Goal: Task Accomplishment & Management: Complete application form

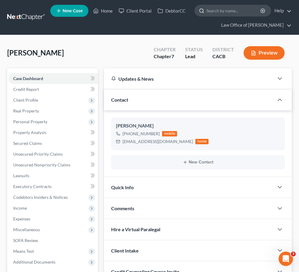
click at [229, 13] on input "search" at bounding box center [233, 10] width 55 height 11
click at [23, 11] on nav "Home New Case Client Portal DebtorCC Law Office of Sevan Gorginian narek@gorgin…" at bounding box center [149, 17] width 299 height 35
click at [22, 13] on link at bounding box center [26, 17] width 38 height 11
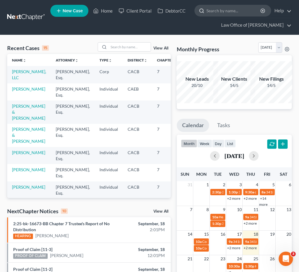
click at [219, 15] on input "search" at bounding box center [233, 10] width 55 height 11
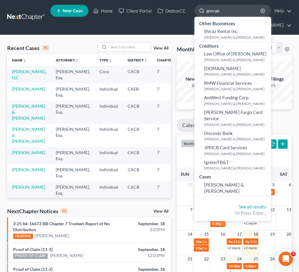
type input "goorgen"
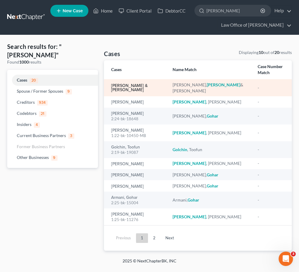
click at [140, 90] on link "[PERSON_NAME] & [PERSON_NAME]" at bounding box center [137, 88] width 52 height 8
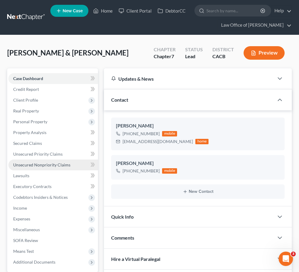
click at [63, 170] on link "Unsecured Nonpriority Claims" at bounding box center [53, 164] width 90 height 11
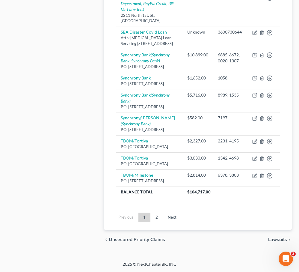
scroll to position [678, 0]
click at [157, 220] on link "2" at bounding box center [157, 217] width 12 height 10
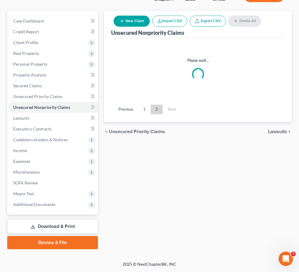
scroll to position [99, 0]
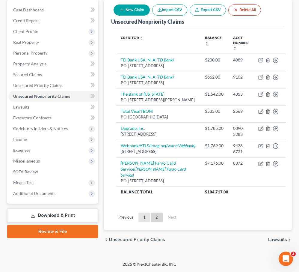
click at [145, 218] on link "1" at bounding box center [144, 217] width 12 height 10
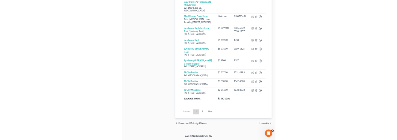
scroll to position [537, 0]
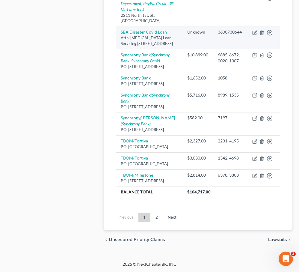
click at [144, 34] on link "SBA Disaster Covid Loan" at bounding box center [144, 31] width 46 height 5
select select "45"
select select "14"
select select "3"
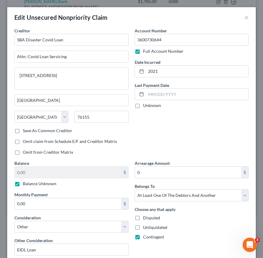
scroll to position [85, 0]
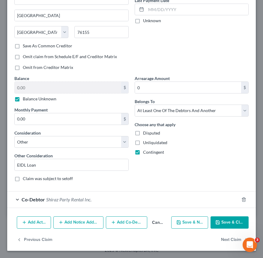
click at [87, 221] on button "Add Notice Address" at bounding box center [78, 222] width 50 height 13
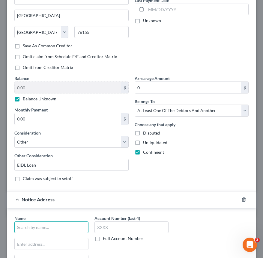
click at [37, 226] on input "text" at bounding box center [51, 227] width 74 height 12
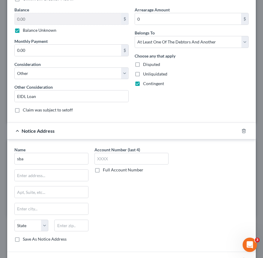
scroll to position [150, 0]
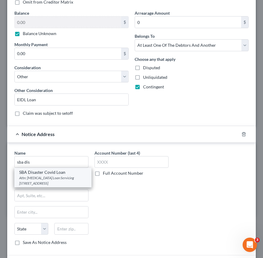
click at [64, 180] on div "Attn: Covid Loan Servicing 14925 Kingsport Rd., Fort Worth, TX 76155" at bounding box center [52, 180] width 67 height 10
type input "SBA Disaster Covid Loan"
type input "Attn: Covid Loan Servicing"
type input "14925 Kingsport Rd."
type input "Fort Worth"
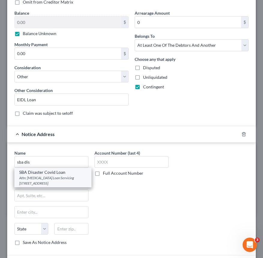
select select "45"
type input "76155"
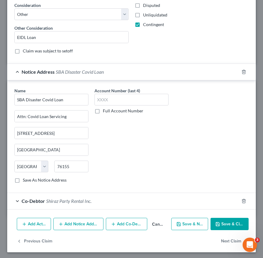
scroll to position [214, 0]
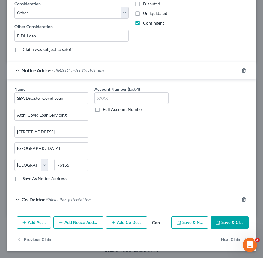
click at [90, 222] on button "Add Notice Address" at bounding box center [78, 222] width 50 height 13
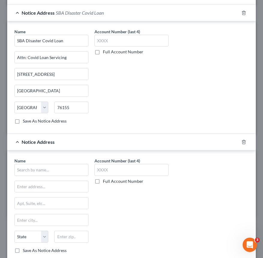
scroll to position [273, 0]
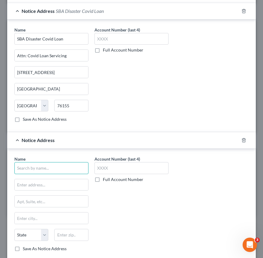
click at [52, 170] on input "text" at bounding box center [51, 168] width 74 height 12
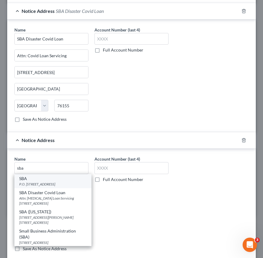
click at [59, 179] on div "SBA" at bounding box center [52, 178] width 67 height 6
type input "SBA"
type input "P.O. Box 3918"
type input "Portland"
select select "38"
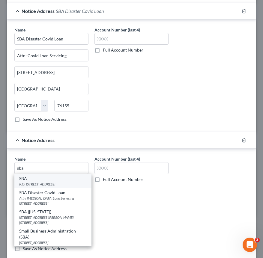
type input "97208"
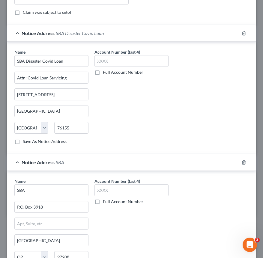
scroll to position [245, 0]
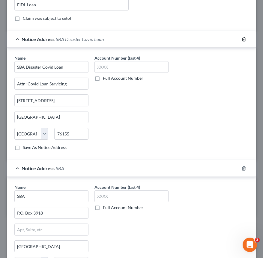
click at [243, 40] on icon "button" at bounding box center [243, 39] width 5 height 5
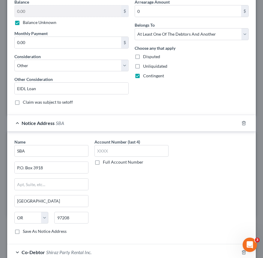
scroll to position [214, 0]
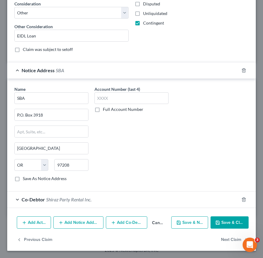
click at [85, 224] on button "Add Notice Address" at bounding box center [78, 222] width 50 height 13
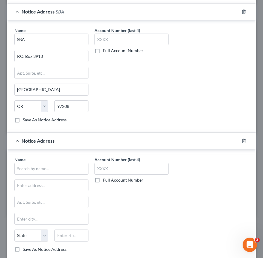
scroll to position [273, 0]
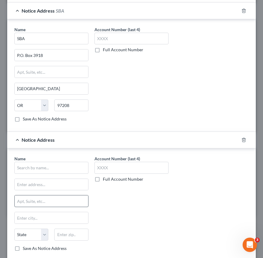
click at [49, 169] on input "text" at bounding box center [51, 168] width 74 height 12
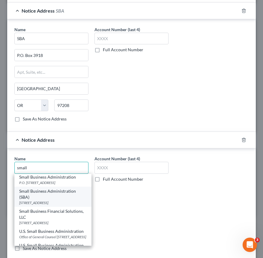
scroll to position [13, 0]
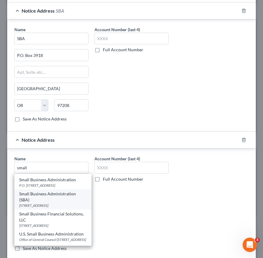
click at [65, 203] on div "14925 Kingsport Road, Fort Worth, TX 76155" at bounding box center [52, 205] width 67 height 5
type input "Small Business Administration (SBA)"
type input "14925 Kingsport Road"
type input "[GEOGRAPHIC_DATA]"
select select "45"
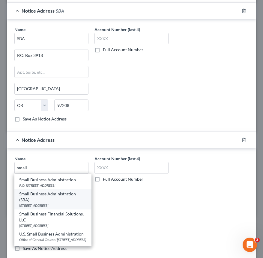
type input "76155"
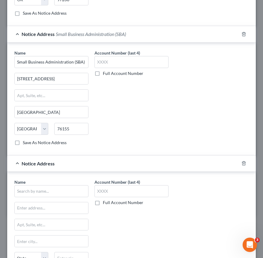
scroll to position [380, 0]
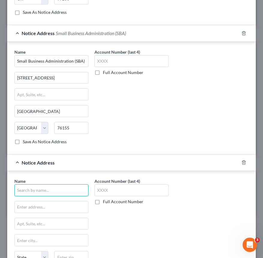
click at [61, 189] on input "text" at bounding box center [51, 190] width 74 height 12
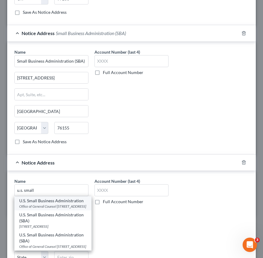
click at [79, 208] on div "Office of General Counsel 312 N. Spring Street, 5th Floor, Los Angeles, CA 90012" at bounding box center [52, 206] width 67 height 5
type input "U.S. Small Business Administration"
type input "Office of General Counsel"
type input "312 N. Spring Street, 5th Floor"
type input "[GEOGRAPHIC_DATA]"
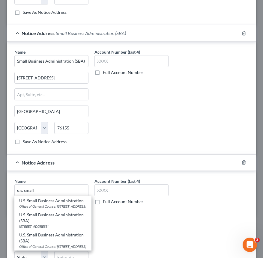
select select "4"
type input "90012"
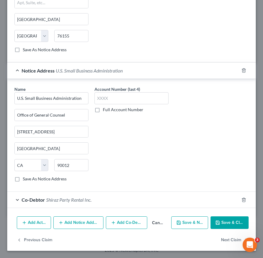
scroll to position [472, 0]
click at [90, 224] on button "Add Notice Address" at bounding box center [78, 222] width 50 height 13
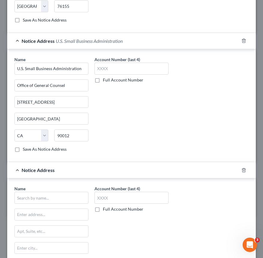
scroll to position [502, 0]
click at [39, 199] on input "text" at bounding box center [51, 197] width 74 height 12
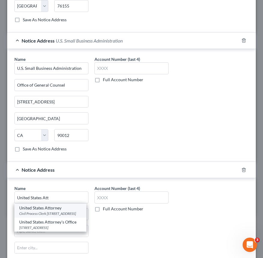
click at [71, 216] on div "Civil Process Clerk 312 N. Spring Street Suite 1200, Los Angeles, CA 90012" at bounding box center [50, 213] width 62 height 5
type input "United States Attorney"
type input "Civil Process Clerk"
type input "312 N. Spring Street Suite 1200"
type input "[GEOGRAPHIC_DATA]"
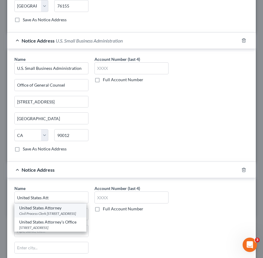
select select "4"
type input "90012"
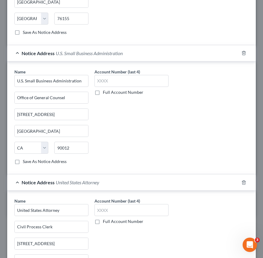
scroll to position [601, 0]
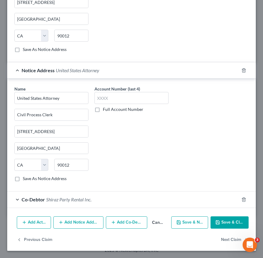
click at [79, 223] on button "Add Notice Address" at bounding box center [78, 222] width 50 height 13
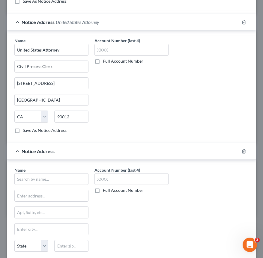
scroll to position [660, 0]
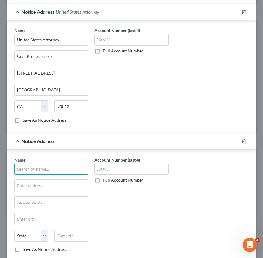
click at [52, 168] on input "text" at bounding box center [51, 169] width 74 height 12
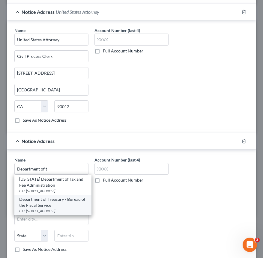
click at [73, 204] on div "Department of Treasury / Bureau of the Fiscal Service" at bounding box center [52, 202] width 67 height 12
type input "Department of Treasury / Bureau of the Fiscal Service"
type input "P.O. Box 830794"
type input "Birmingham"
select select "0"
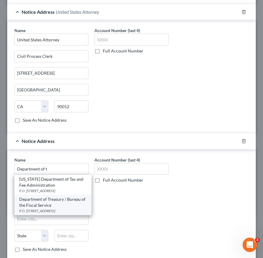
type input "35283"
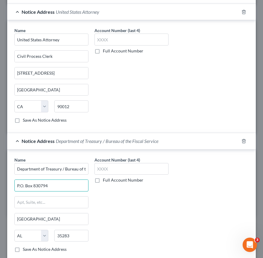
drag, startPoint x: 49, startPoint y: 183, endPoint x: 1, endPoint y: 184, distance: 47.9
click at [1, 184] on div "Edit Unsecured Nonpriority Claim × Creditor * SBA Disaster Covid Loan Attn: Cov…" at bounding box center [131, 129] width 263 height 258
click at [31, 200] on input "text" at bounding box center [51, 201] width 73 height 11
paste input "P.O. Box 830794"
type input "P.O. Box 830794"
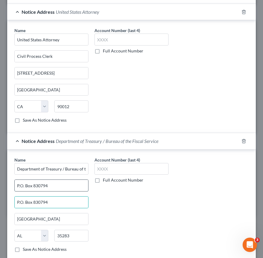
click at [54, 185] on input "P.O. Box 830794" at bounding box center [51, 185] width 73 height 11
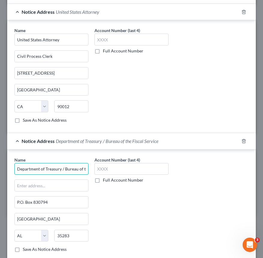
scroll to position [0, 29]
drag, startPoint x: 64, startPoint y: 170, endPoint x: 125, endPoint y: 182, distance: 62.8
click at [126, 182] on div "Name * Department of Treasury / Bureau of the Fiscal Service P.O. Box 830794 Bi…" at bounding box center [131, 207] width 240 height 101
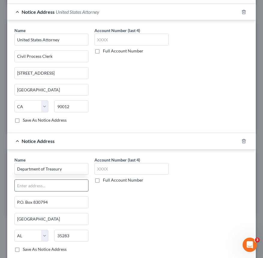
click at [55, 182] on input "text" at bounding box center [51, 185] width 73 height 11
type input "Department of Treasury"
paste input "Bureau of the Fiscal Service"
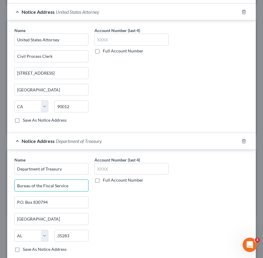
type input "Bureau of the Fiscal Service"
click at [118, 205] on div "Account Number (last 4) Full Account Number" at bounding box center [131, 207] width 80 height 101
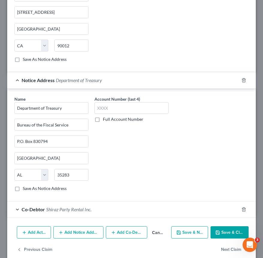
scroll to position [719, 0]
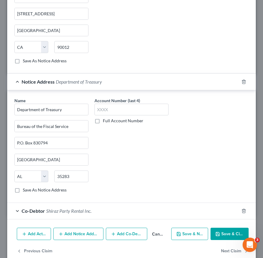
click at [227, 231] on button "Save & Close" at bounding box center [229, 234] width 38 height 13
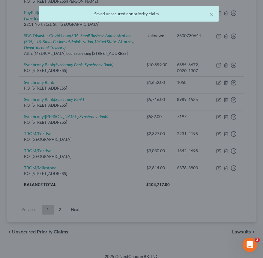
scroll to position [0, 0]
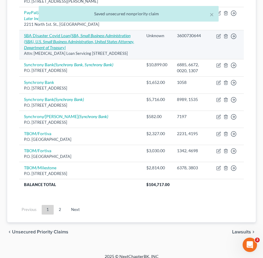
click at [57, 46] on icon "(SBA, Small Business Administration (SBA), U.S. Small Business Administration, …" at bounding box center [79, 41] width 110 height 17
select select "45"
select select "14"
select select "3"
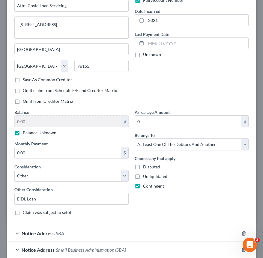
scroll to position [166, 0]
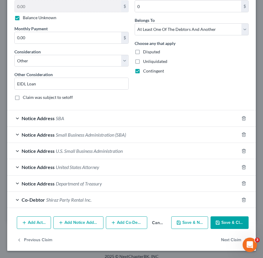
click at [230, 223] on button "Save & Close" at bounding box center [229, 222] width 38 height 13
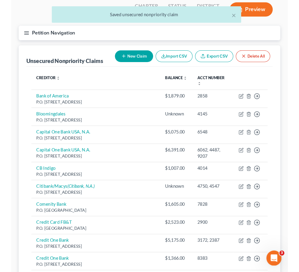
scroll to position [0, 0]
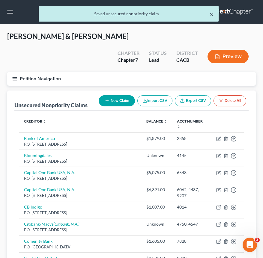
click at [213, 18] on button "×" at bounding box center [211, 14] width 4 height 7
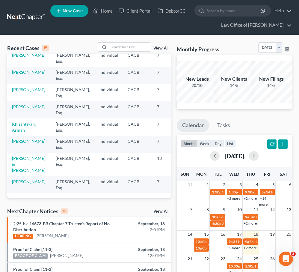
scroll to position [163, 0]
click at [21, 92] on link "[PERSON_NAME]" at bounding box center [28, 89] width 33 height 5
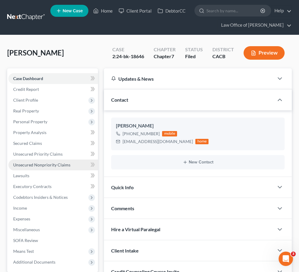
click at [54, 166] on span "Unsecured Nonpriority Claims" at bounding box center [41, 164] width 57 height 5
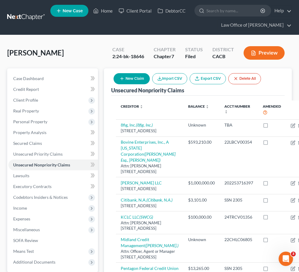
click at [29, 17] on link at bounding box center [26, 17] width 38 height 11
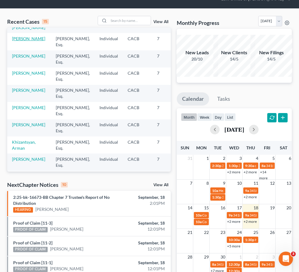
scroll to position [116, 0]
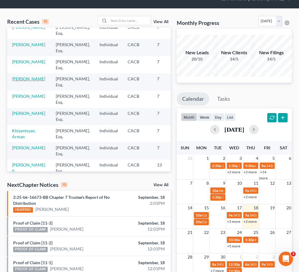
click at [16, 81] on link "[PERSON_NAME]" at bounding box center [28, 78] width 33 height 5
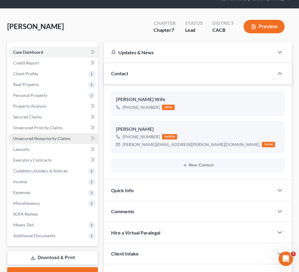
click at [60, 140] on span "Unsecured Nonpriority Claims" at bounding box center [41, 138] width 57 height 5
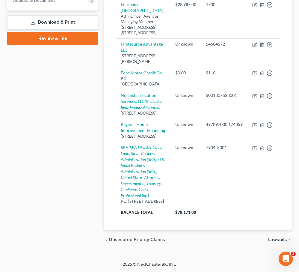
scroll to position [282, 0]
click at [128, 173] on icon "(SBA Disaster Covid Loan, Small Business Administration (SBA), U.S. Small Busin…" at bounding box center [143, 171] width 44 height 53
select select "38"
select select "14"
select select "0"
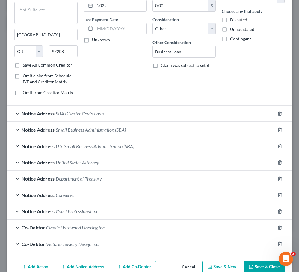
scroll to position [66, 0]
click at [97, 112] on span "SBA Disaster Covid Loan" at bounding box center [80, 113] width 48 height 6
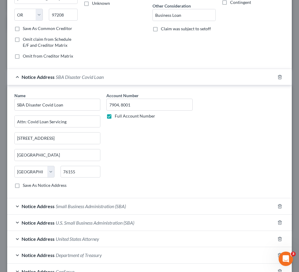
scroll to position [110, 0]
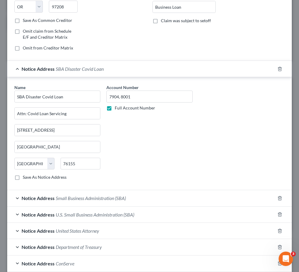
click at [42, 69] on span "Notice Address" at bounding box center [38, 69] width 33 height 6
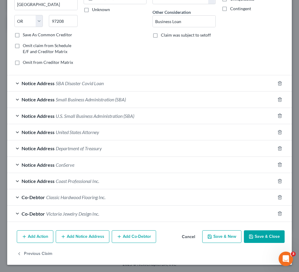
click at [41, 83] on span "Notice Address" at bounding box center [38, 83] width 33 height 6
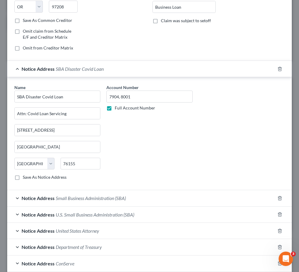
click at [56, 67] on span "SBA Disaster Covid Loan" at bounding box center [80, 69] width 48 height 6
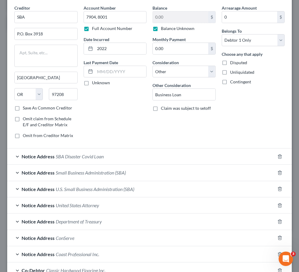
scroll to position [0, 0]
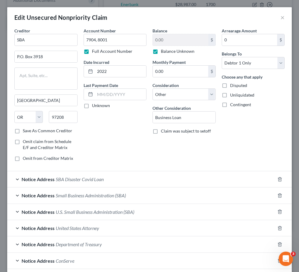
click at [86, 175] on div "Notice Address SBA Disaster Covid Loan" at bounding box center [141, 179] width 268 height 16
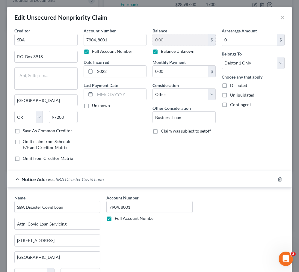
click at [86, 175] on div "Notice Address SBA Disaster Covid Loan" at bounding box center [141, 179] width 268 height 16
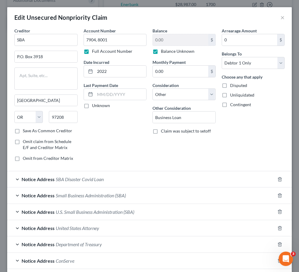
click at [86, 175] on div "Notice Address SBA Disaster Covid Loan" at bounding box center [141, 179] width 268 height 16
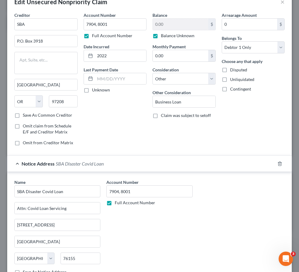
scroll to position [16, 0]
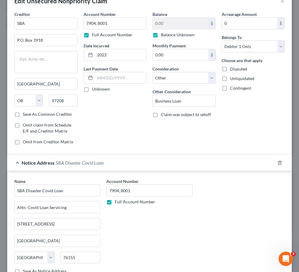
click at [90, 163] on span "SBA Disaster Covid Loan" at bounding box center [80, 163] width 48 height 6
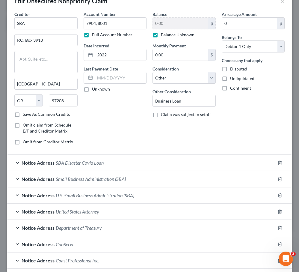
click at [88, 178] on span "Small Business Administration (SBA)" at bounding box center [91, 179] width 70 height 6
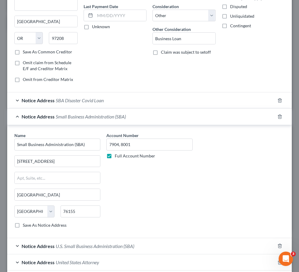
scroll to position [81, 0]
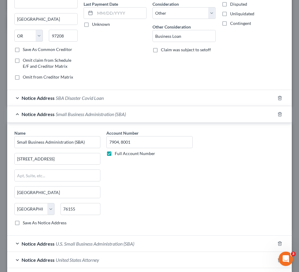
click at [111, 115] on span "Small Business Administration (SBA)" at bounding box center [91, 114] width 70 height 6
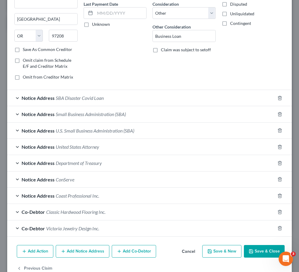
click at [97, 132] on span "U.S. Small Business Administration (SBA)" at bounding box center [95, 131] width 78 height 6
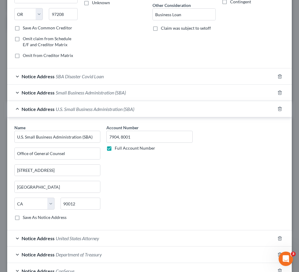
scroll to position [104, 0]
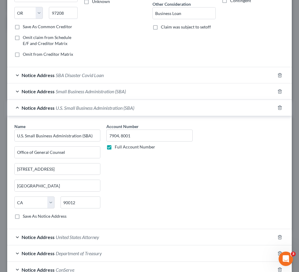
click at [96, 106] on span "U.S. Small Business Administration (SBA)" at bounding box center [95, 108] width 78 height 6
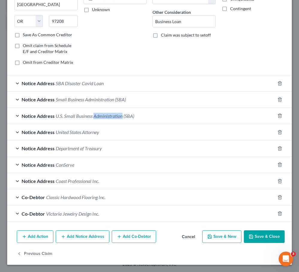
click at [96, 113] on span "U.S. Small Business Administration (SBA)" at bounding box center [95, 116] width 78 height 6
click at [96, 130] on span "United States Attorney" at bounding box center [77, 132] width 43 height 6
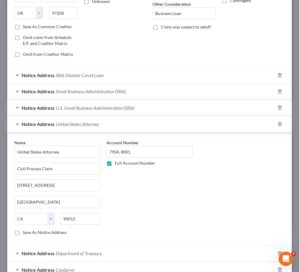
click at [84, 129] on div "Notice Address United States Attorney" at bounding box center [141, 124] width 268 height 16
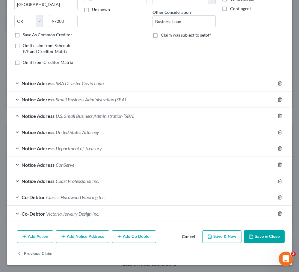
scroll to position [96, 0]
click at [95, 147] on span "Department of Treasury" at bounding box center [79, 148] width 46 height 6
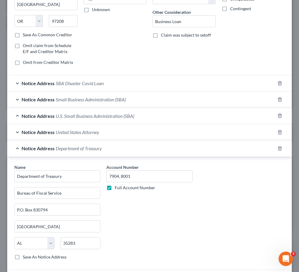
scroll to position [104, 0]
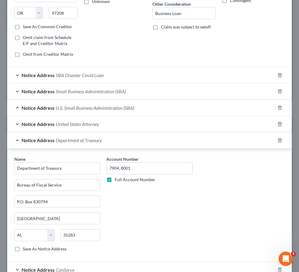
click at [50, 142] on span "Notice Address" at bounding box center [38, 140] width 33 height 6
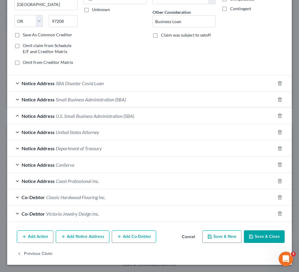
scroll to position [96, 0]
click at [70, 167] on div "Notice Address ConServe" at bounding box center [141, 165] width 268 height 16
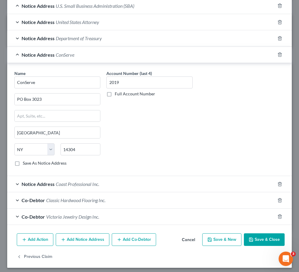
scroll to position [203, 0]
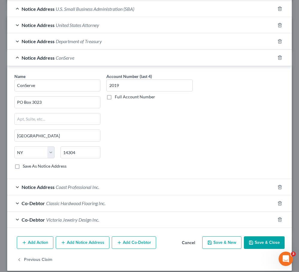
click at [145, 187] on div "Notice Address Coast Professional Inc." at bounding box center [141, 187] width 268 height 16
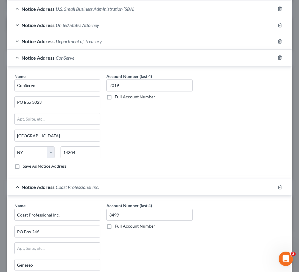
click at [145, 187] on div "Notice Address Coast Professional Inc." at bounding box center [141, 187] width 268 height 16
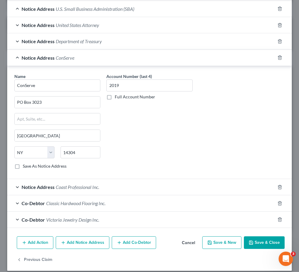
click at [151, 64] on div "Notice Address ConServe" at bounding box center [141, 58] width 268 height 16
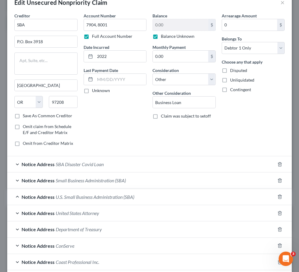
scroll to position [0, 0]
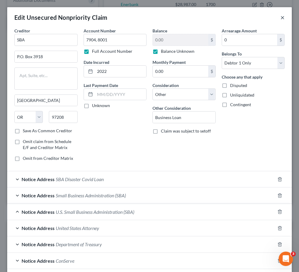
click at [283, 16] on button "×" at bounding box center [282, 17] width 4 height 7
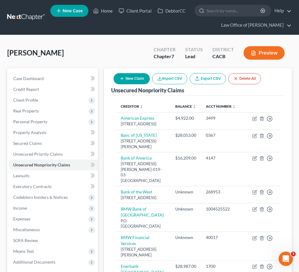
click at [36, 21] on link at bounding box center [26, 17] width 38 height 11
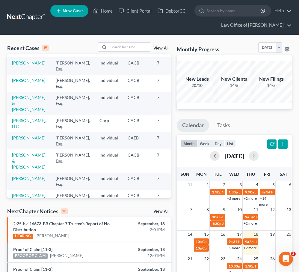
scroll to position [7, 0]
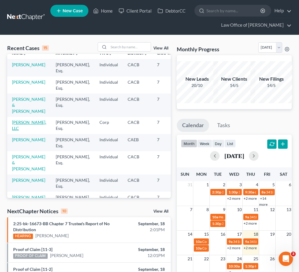
click at [19, 131] on link "[PERSON_NAME], LLC" at bounding box center [29, 124] width 34 height 11
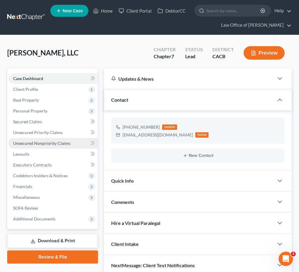
click at [58, 145] on link "Unsecured Nonpriority Claims" at bounding box center [53, 143] width 90 height 11
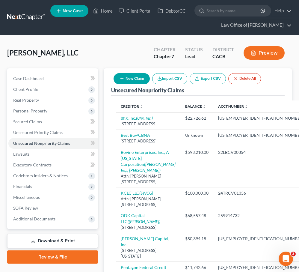
click at [31, 20] on link at bounding box center [26, 17] width 38 height 11
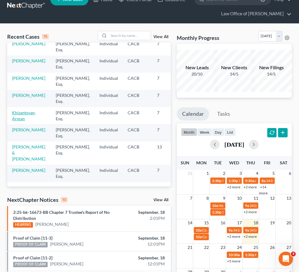
scroll to position [222, 0]
click at [18, 127] on link "[PERSON_NAME]" at bounding box center [28, 129] width 33 height 5
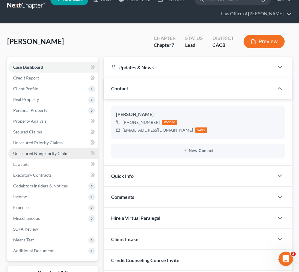
click at [60, 152] on span "Unsecured Nonpriority Claims" at bounding box center [41, 153] width 57 height 5
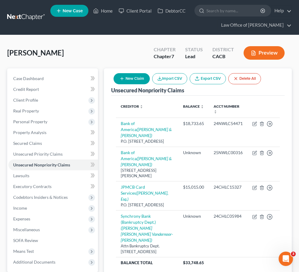
click at [33, 16] on link at bounding box center [26, 17] width 38 height 11
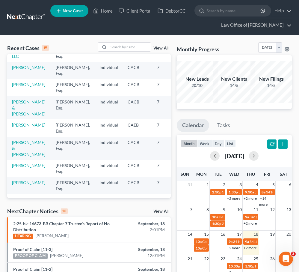
scroll to position [44, 0]
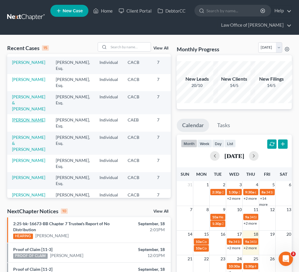
click at [24, 122] on link "[PERSON_NAME]" at bounding box center [28, 119] width 33 height 5
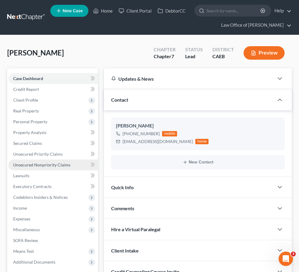
click at [55, 168] on link "Unsecured Nonpriority Claims" at bounding box center [53, 164] width 90 height 11
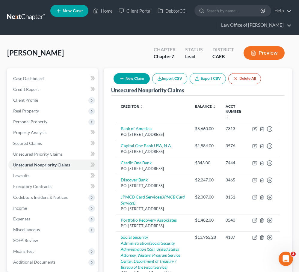
click at [20, 18] on link at bounding box center [26, 17] width 38 height 11
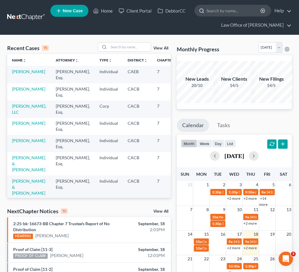
click at [210, 7] on input "search" at bounding box center [233, 10] width 55 height 11
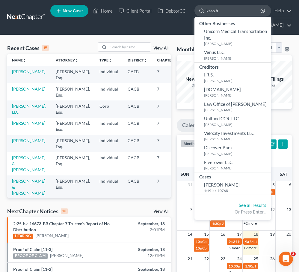
type input "karo"
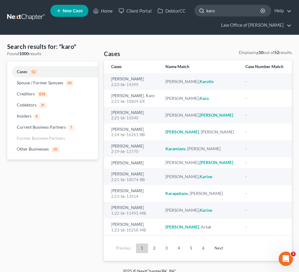
click at [242, 7] on input "karo" at bounding box center [233, 10] width 55 height 11
click at [243, 9] on input "karo" at bounding box center [233, 10] width 55 height 11
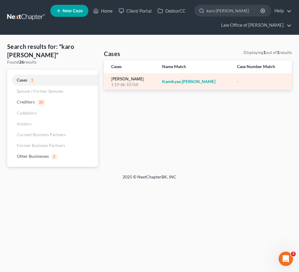
type input "karo [PERSON_NAME]"
click at [141, 80] on link "[PERSON_NAME]" at bounding box center [127, 79] width 33 height 4
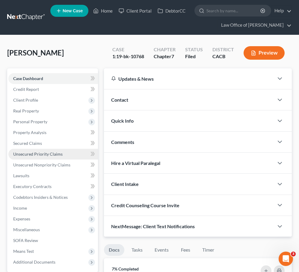
click at [61, 158] on link "Unsecured Priority Claims" at bounding box center [53, 153] width 90 height 11
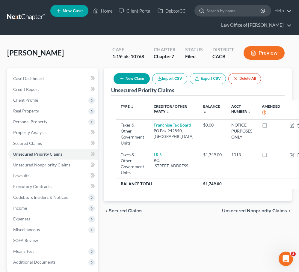
click at [218, 13] on input "search" at bounding box center [233, 10] width 55 height 11
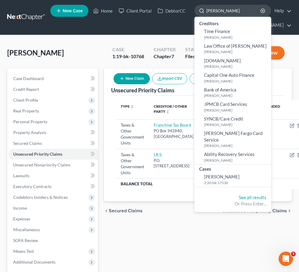
type input "[PERSON_NAME]"
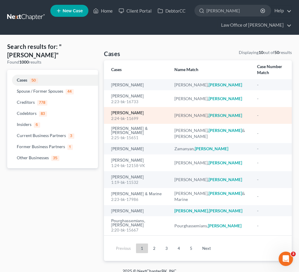
click at [137, 111] on link "[PERSON_NAME]" at bounding box center [127, 113] width 33 height 4
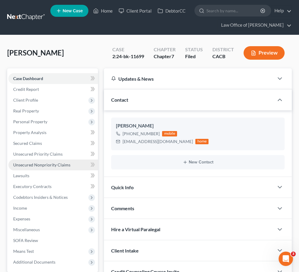
click at [64, 168] on link "Unsecured Nonpriority Claims" at bounding box center [53, 164] width 90 height 11
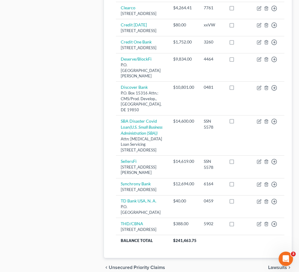
scroll to position [390, 0]
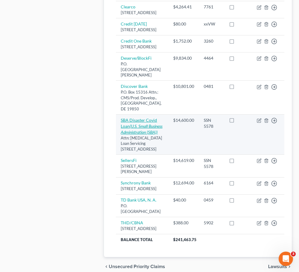
click at [134, 134] on icon "(U.S. Small Business Administration (SBA))" at bounding box center [142, 128] width 42 height 11
select select "45"
select select "14"
select select "3"
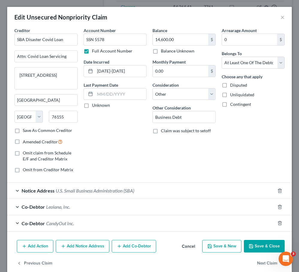
scroll to position [0, 0]
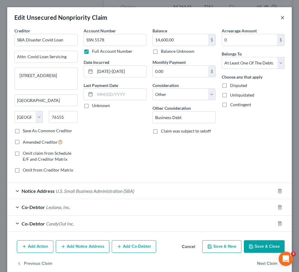
click at [281, 17] on button "×" at bounding box center [282, 17] width 4 height 7
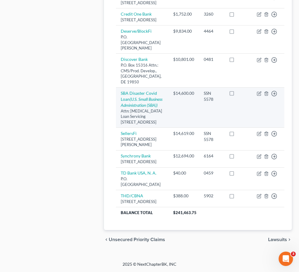
scroll to position [505, 0]
